Goal: Find specific page/section: Find specific page/section

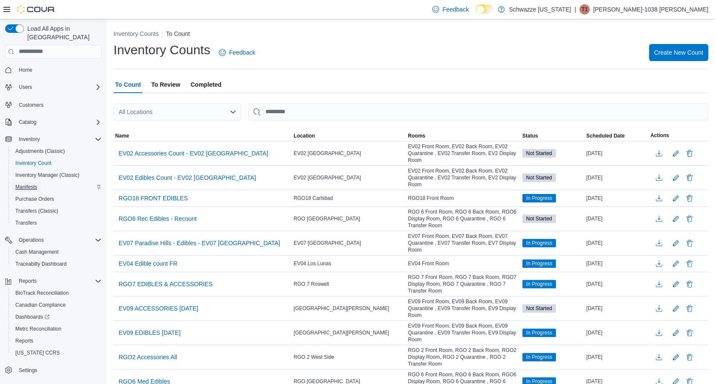
click at [36, 183] on span "Manifests" at bounding box center [26, 186] width 22 height 7
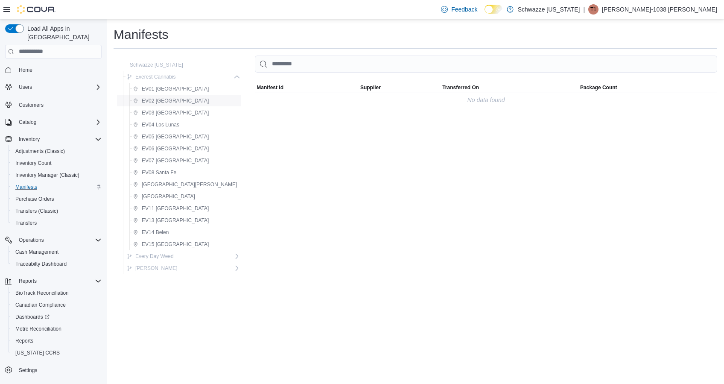
click at [184, 102] on span "EV02 [GEOGRAPHIC_DATA]" at bounding box center [175, 100] width 67 height 7
click at [52, 195] on span "Purchase Orders" at bounding box center [34, 198] width 39 height 7
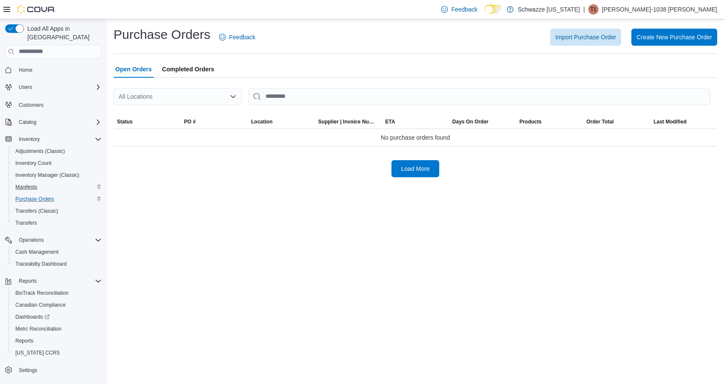
click at [211, 99] on div "All Locations" at bounding box center [177, 96] width 128 height 17
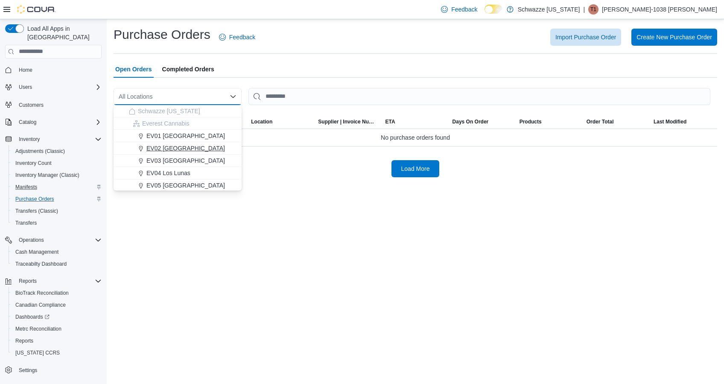
click at [191, 147] on span "EV02 [GEOGRAPHIC_DATA]" at bounding box center [185, 148] width 78 height 9
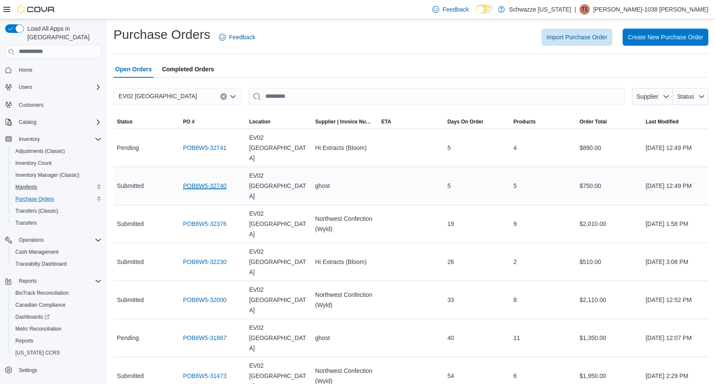
click at [203, 180] on link "POB6W5-32740" at bounding box center [205, 185] width 44 height 10
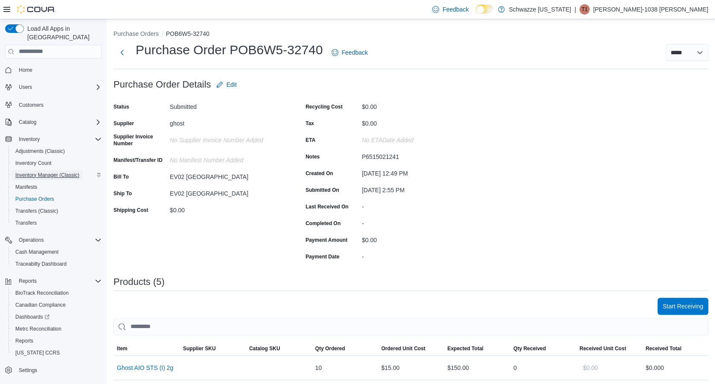
click at [61, 171] on span "Inventory Manager (Classic)" at bounding box center [47, 174] width 64 height 7
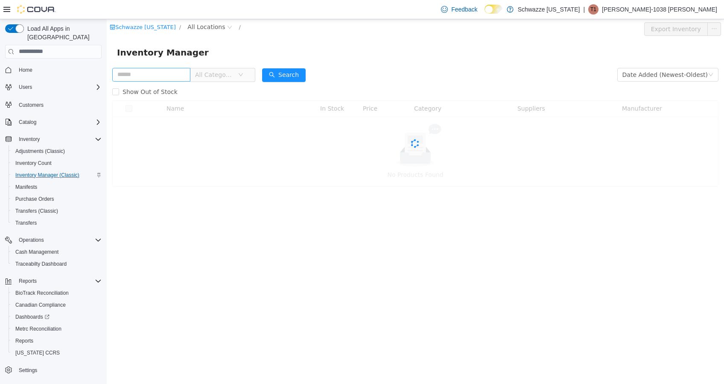
click at [173, 75] on input "text" at bounding box center [151, 74] width 78 height 14
click at [205, 23] on span "All Locations" at bounding box center [206, 26] width 38 height 9
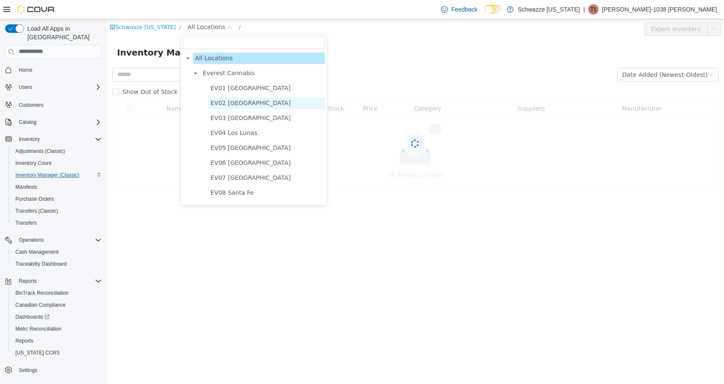
click at [227, 100] on span "EV02 [GEOGRAPHIC_DATA]" at bounding box center [250, 102] width 80 height 7
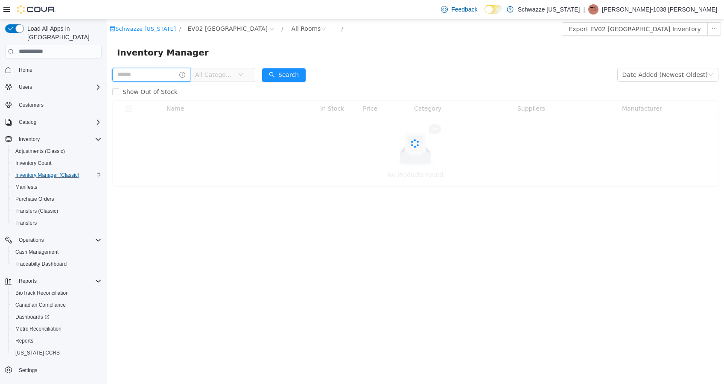
click at [147, 76] on input "text" at bounding box center [151, 74] width 78 height 14
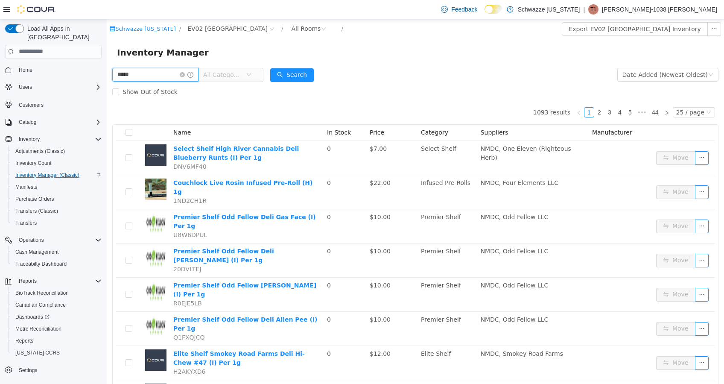
type input "*****"
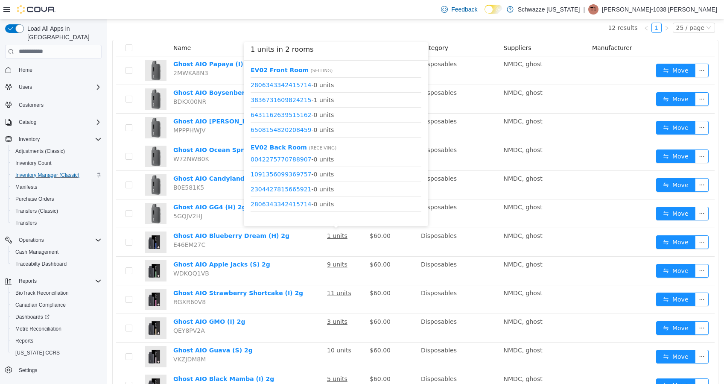
scroll to position [38, 0]
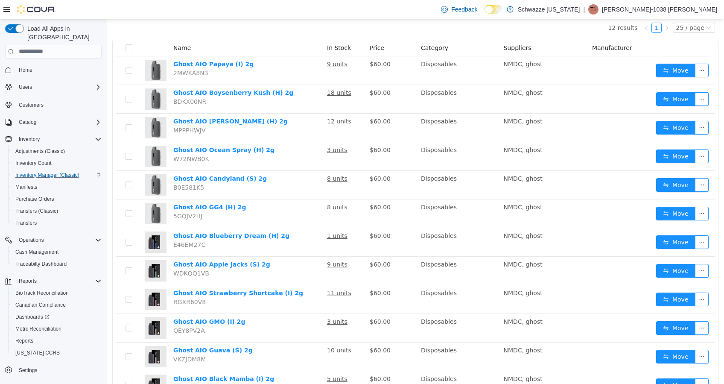
click at [408, 31] on div "12 results 1 25 / page Name In Stock Price Category Suppliers Manufacturer Ghos…" at bounding box center [415, 207] width 606 height 384
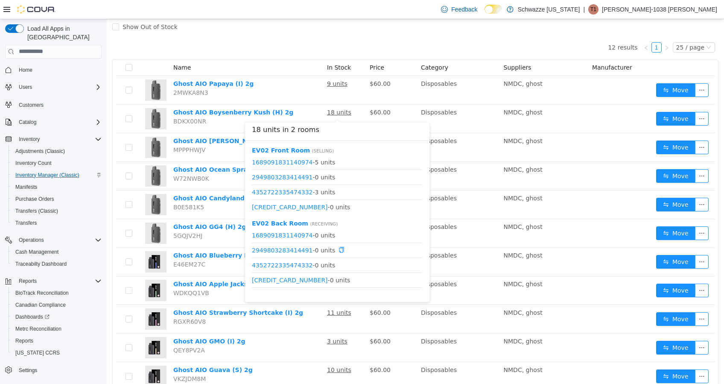
scroll to position [10, 0]
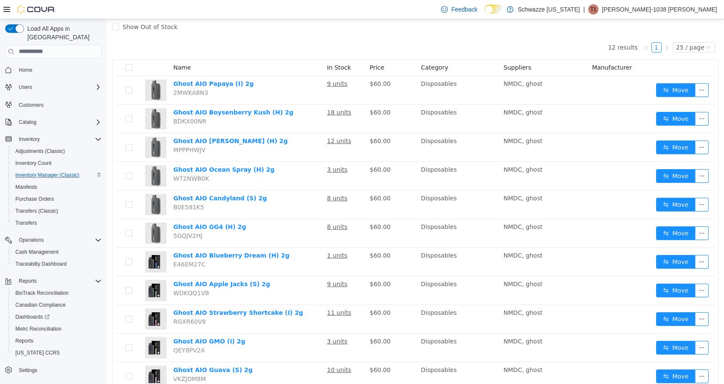
click at [317, 33] on div "Show Out of Stock" at bounding box center [415, 26] width 606 height 17
click at [349, 45] on div "12 results 1 25 / page Name In Stock Price Category Suppliers Manufacturer Ghos…" at bounding box center [415, 227] width 606 height 384
